Goal: Find specific page/section: Find specific page/section

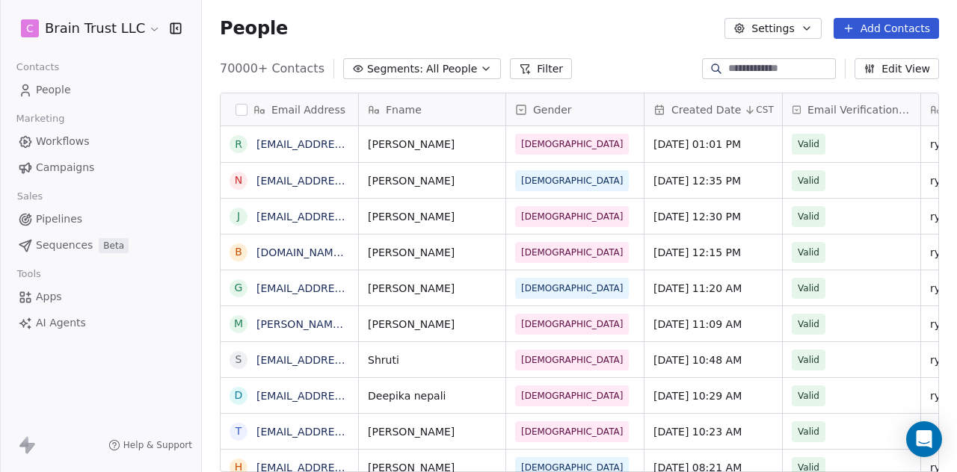
scroll to position [404, 743]
click at [52, 165] on span "Campaigns" at bounding box center [65, 168] width 58 height 16
